Goal: Task Accomplishment & Management: Manage account settings

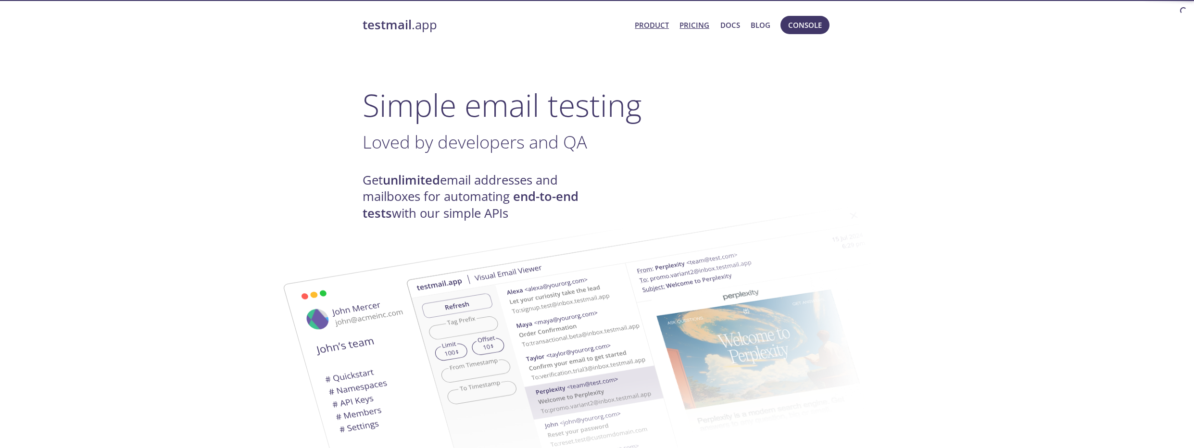
click at [654, 25] on link "Product" at bounding box center [652, 25] width 34 height 13
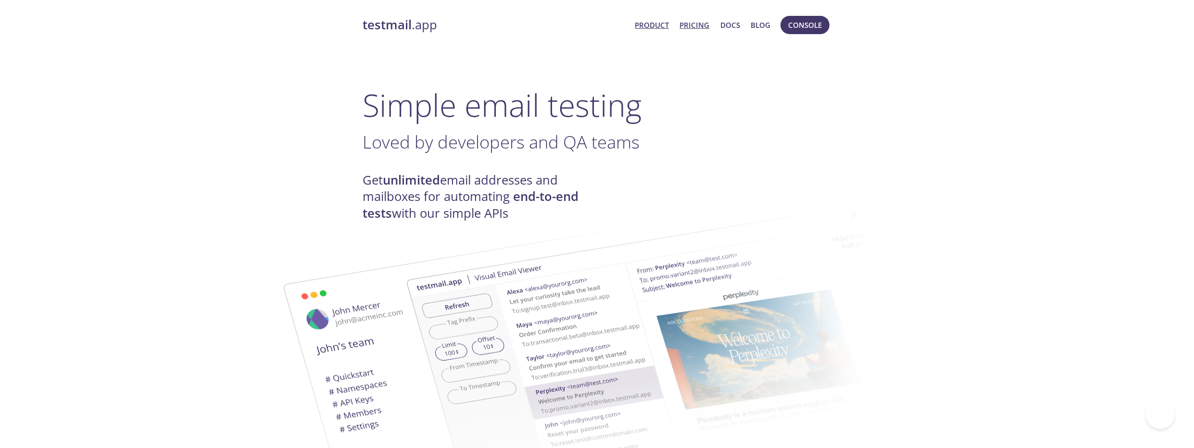
click at [688, 27] on link "Pricing" at bounding box center [695, 25] width 30 height 13
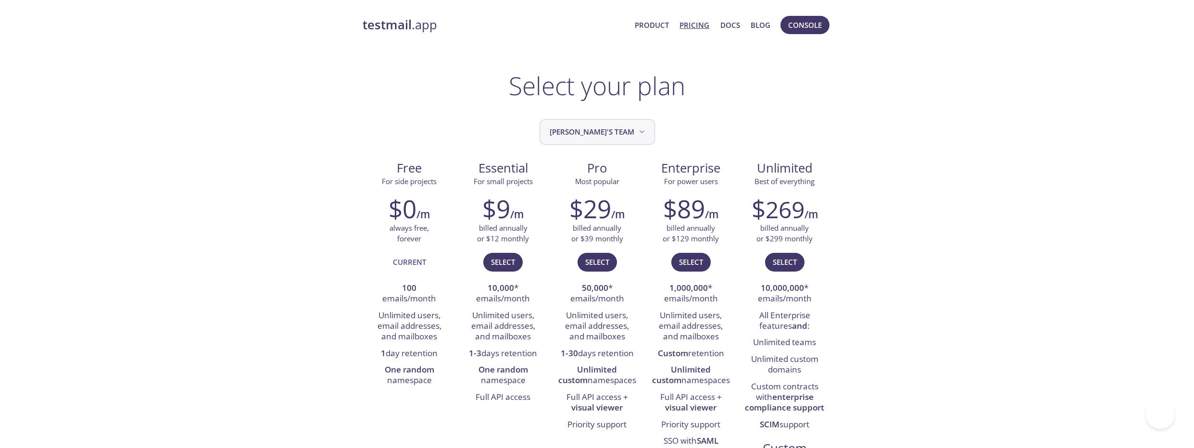
click at [618, 134] on span "[PERSON_NAME]'s team" at bounding box center [598, 132] width 97 height 13
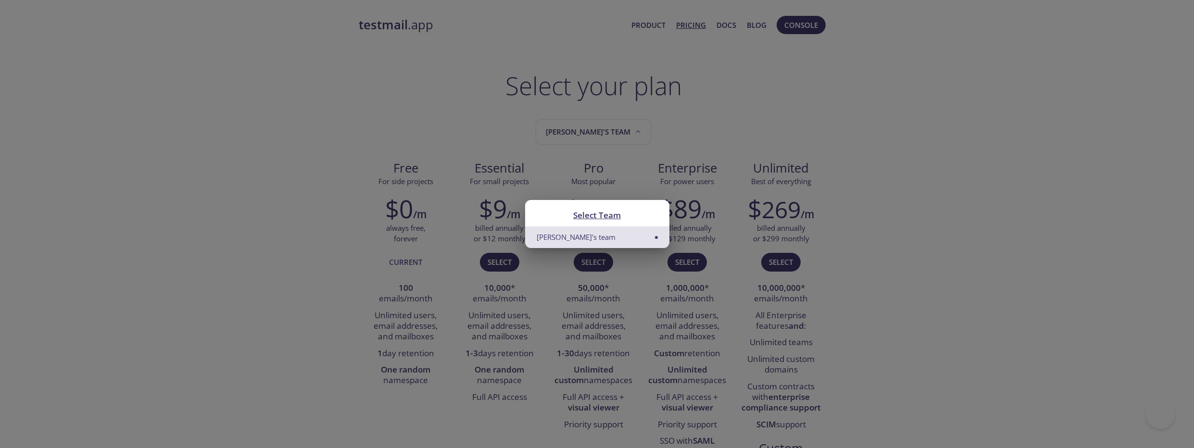
click at [641, 236] on li "[PERSON_NAME]'s team" at bounding box center [597, 238] width 144 height 22
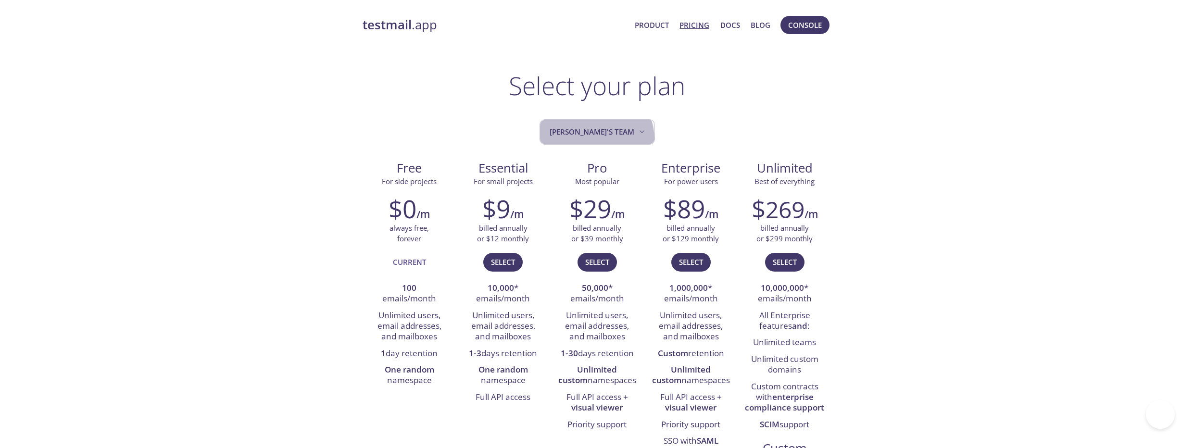
click at [613, 139] on button "[PERSON_NAME]'s team" at bounding box center [597, 131] width 115 height 25
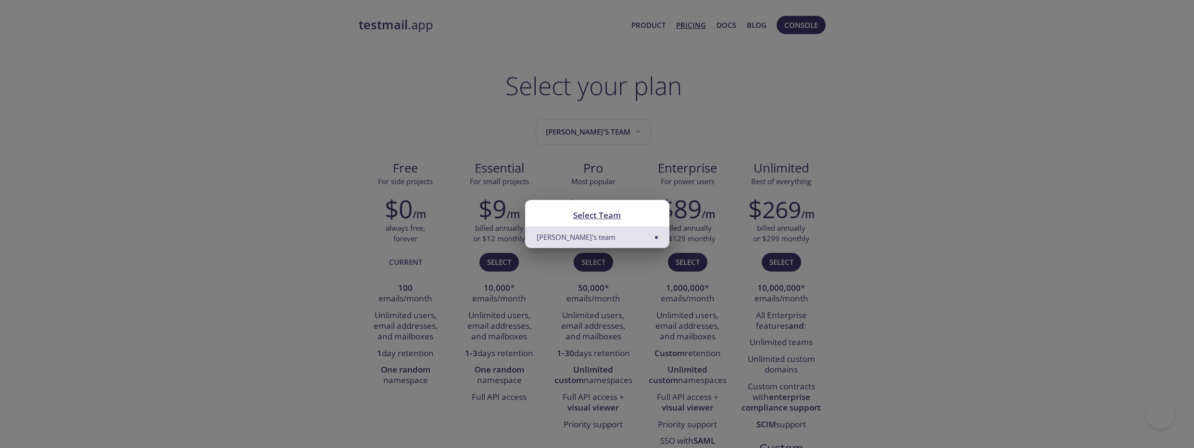
click at [595, 216] on h2 "Select Team" at bounding box center [597, 215] width 121 height 13
click at [705, 149] on div "Select Team Hugo's team" at bounding box center [597, 224] width 1194 height 448
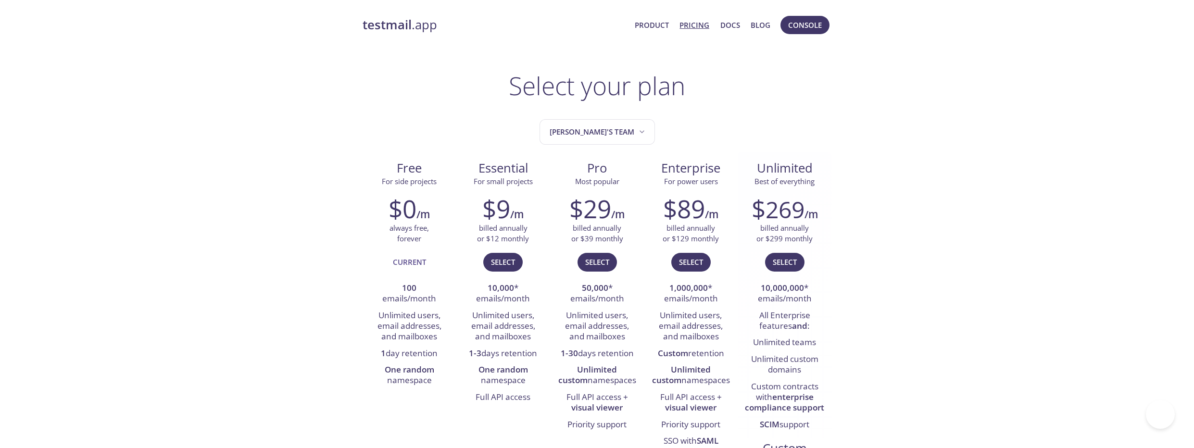
click at [813, 172] on span "Unlimited" at bounding box center [785, 168] width 56 height 17
click at [598, 137] on span "[PERSON_NAME]'s team" at bounding box center [598, 132] width 97 height 13
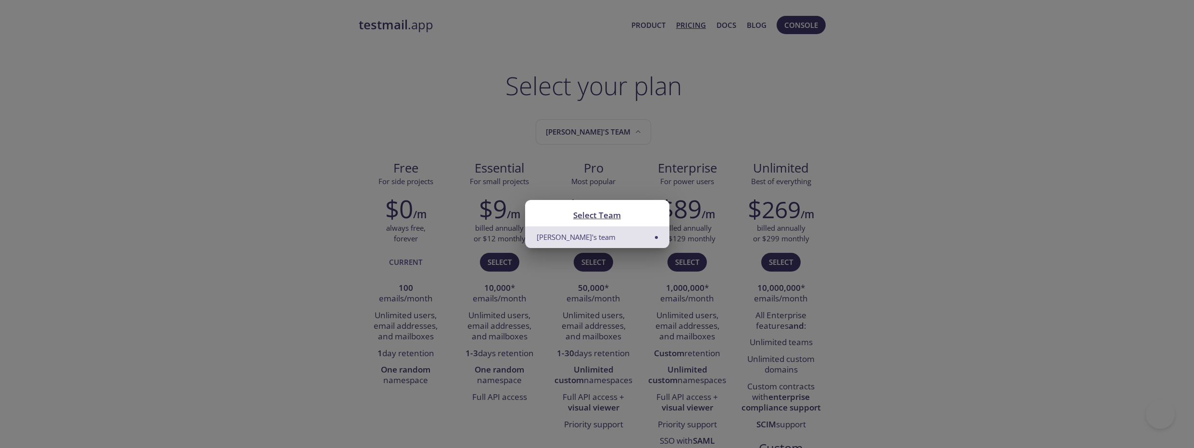
click at [634, 239] on li "[PERSON_NAME]'s team" at bounding box center [597, 238] width 144 height 22
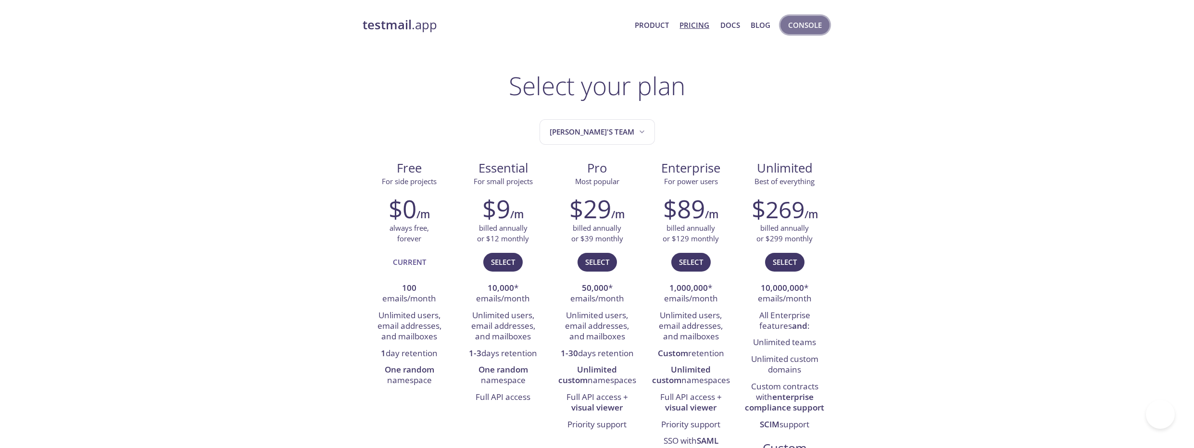
click at [795, 25] on span "Console" at bounding box center [805, 25] width 34 height 13
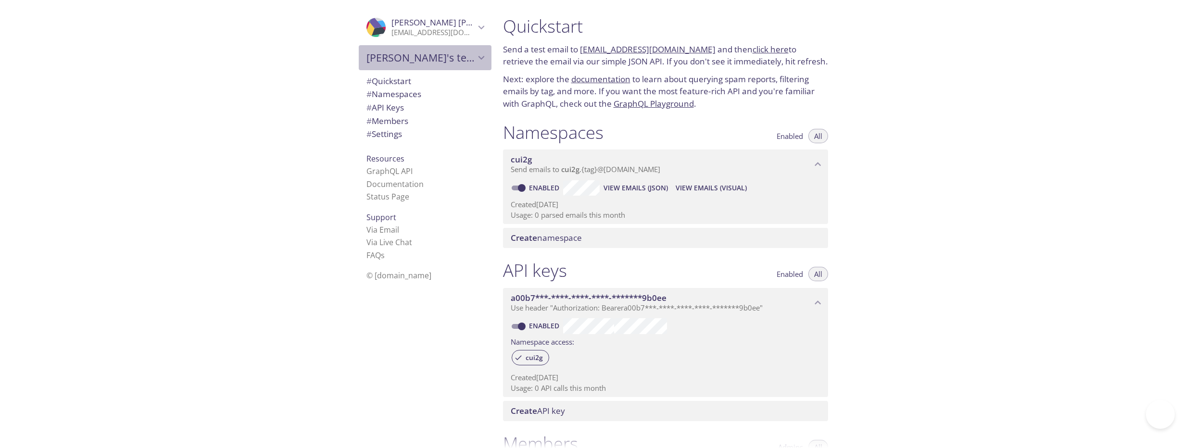
click at [479, 57] on icon "Hugo's team" at bounding box center [481, 57] width 13 height 13
click at [470, 60] on span "[PERSON_NAME]'s team" at bounding box center [421, 57] width 109 height 13
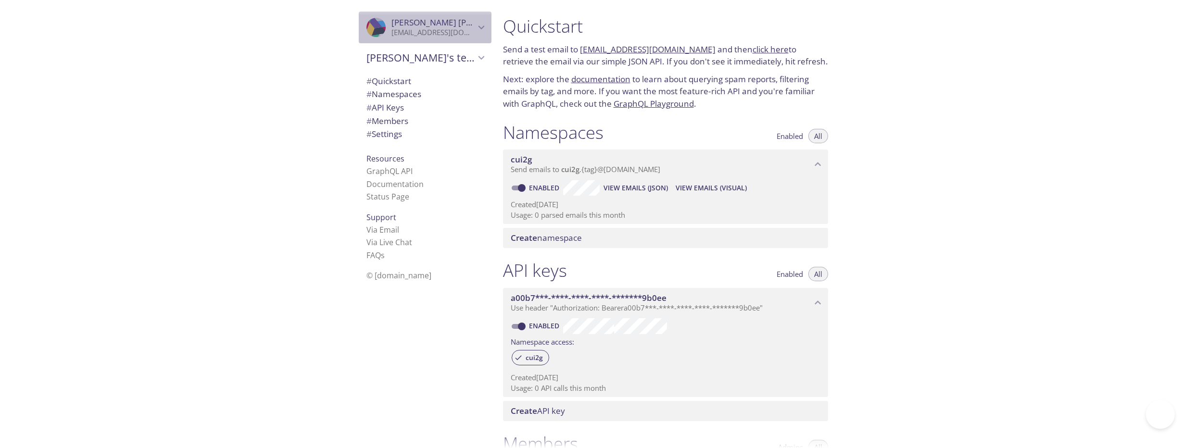
click at [475, 29] on icon "Hugo Fagundes" at bounding box center [481, 27] width 13 height 13
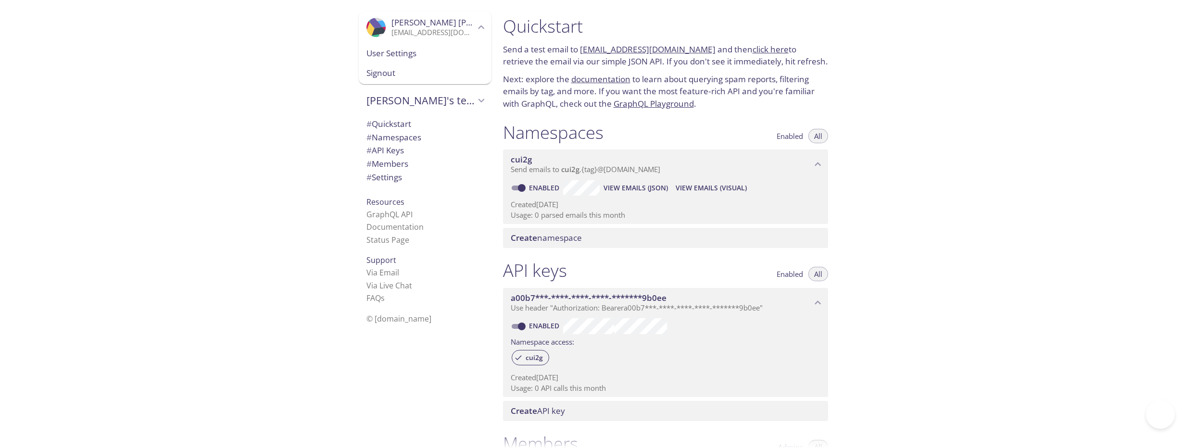
click at [398, 48] on span "User Settings" at bounding box center [425, 53] width 117 height 13
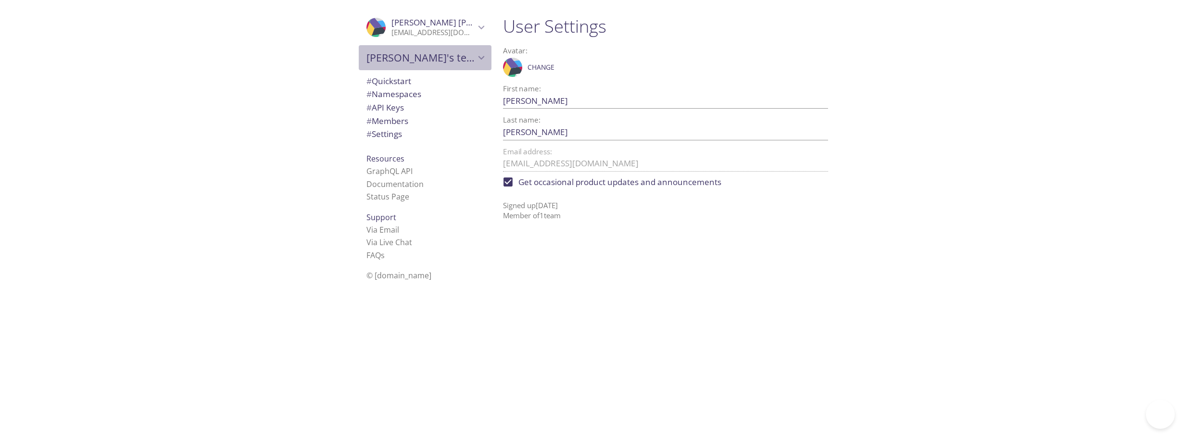
click at [420, 63] on span "[PERSON_NAME]'s team" at bounding box center [421, 57] width 109 height 13
click at [405, 55] on span "[PERSON_NAME]'s team" at bounding box center [421, 57] width 109 height 13
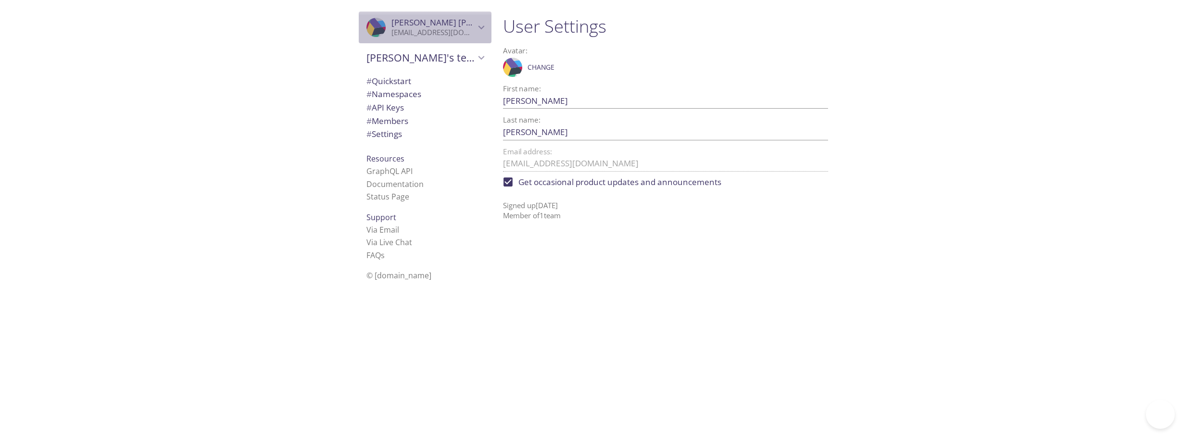
click at [425, 34] on p "[EMAIL_ADDRESS][DOMAIN_NAME]" at bounding box center [434, 33] width 84 height 10
click at [426, 34] on p "[EMAIL_ADDRESS][DOMAIN_NAME]" at bounding box center [434, 33] width 84 height 10
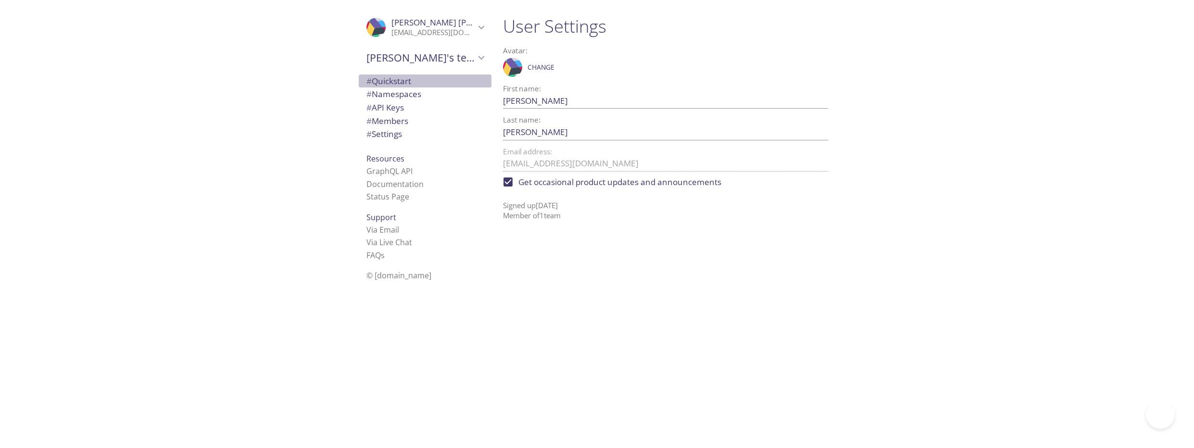
click at [393, 81] on span "# Quickstart" at bounding box center [389, 81] width 45 height 11
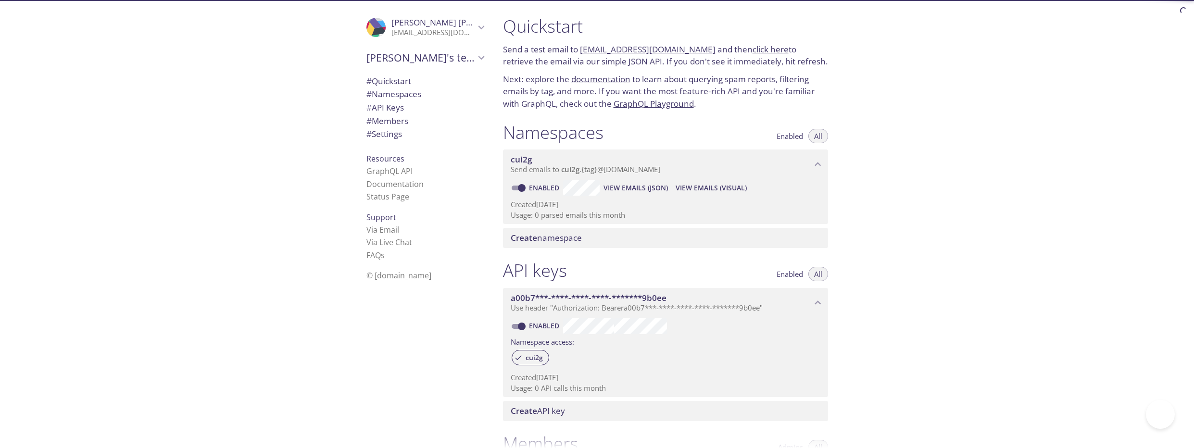
click at [394, 91] on span "# Namespaces" at bounding box center [394, 94] width 55 height 11
